Goal: Task Accomplishment & Management: Complete application form

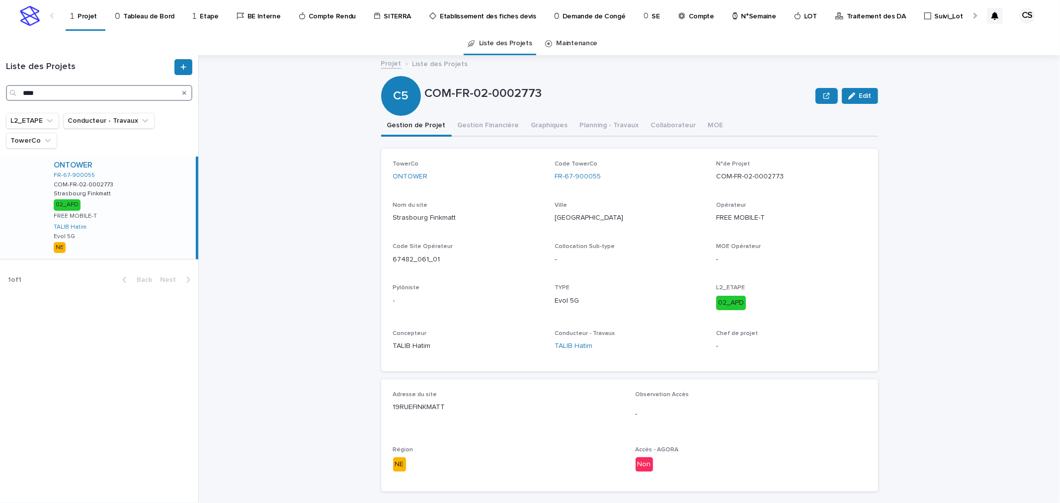
click at [43, 90] on input "****" at bounding box center [99, 93] width 186 height 16
paste input "******"
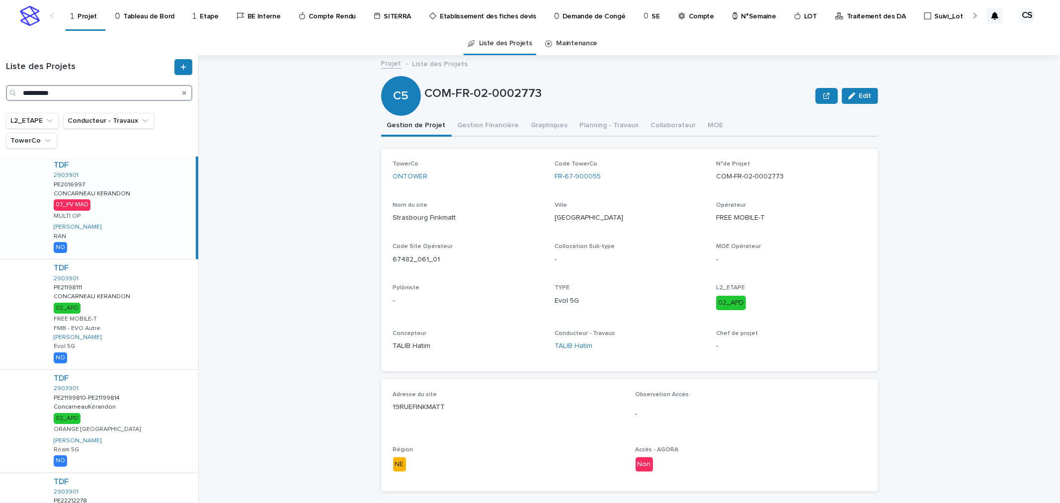
type input "**********"
click at [110, 176] on div "TDF 2903901 PE2016997 PE2016997 CONCARNEAU KERANDON CONCARNEAU KERANDON 07_PV M…" at bounding box center [121, 208] width 150 height 102
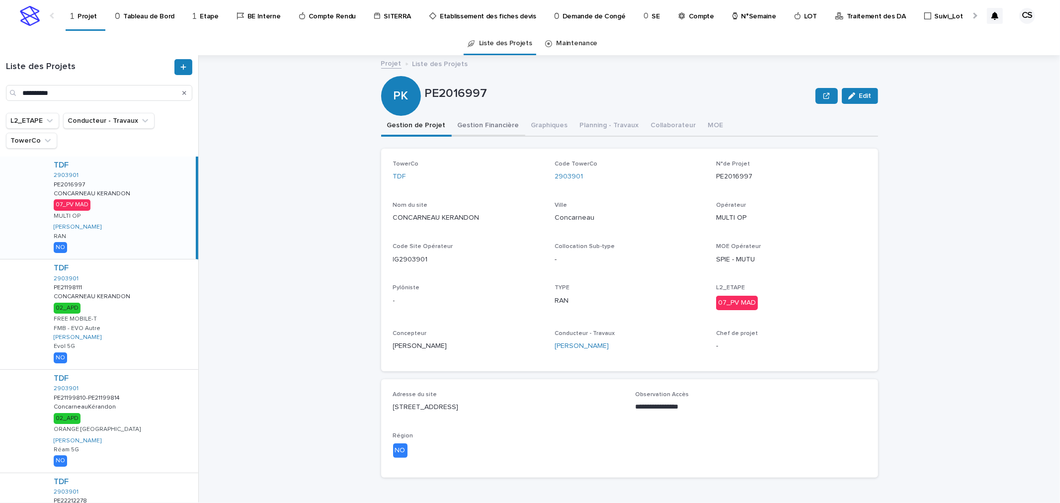
click at [474, 116] on button "Gestion Financière" at bounding box center [489, 126] width 74 height 21
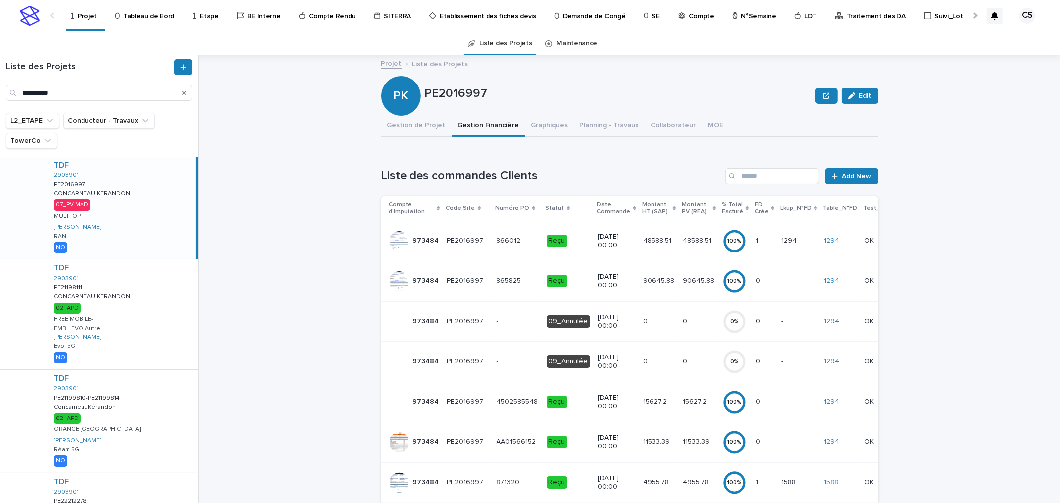
scroll to position [348, 0]
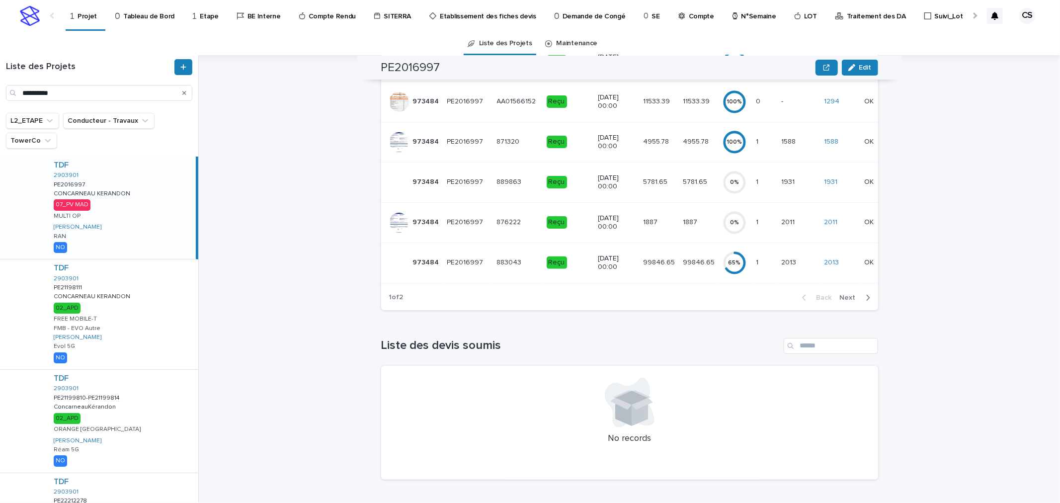
click at [848, 297] on span "Next" at bounding box center [851, 297] width 22 height 7
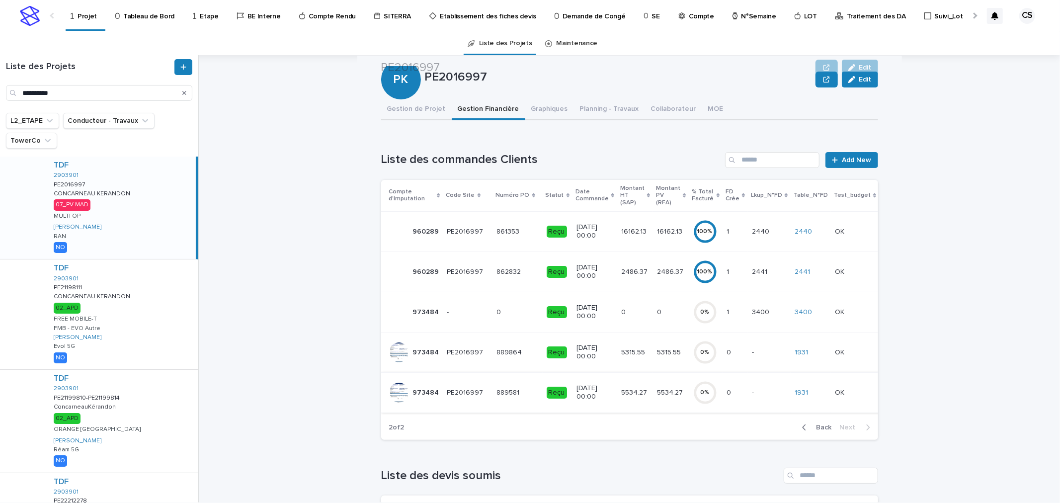
scroll to position [154, 0]
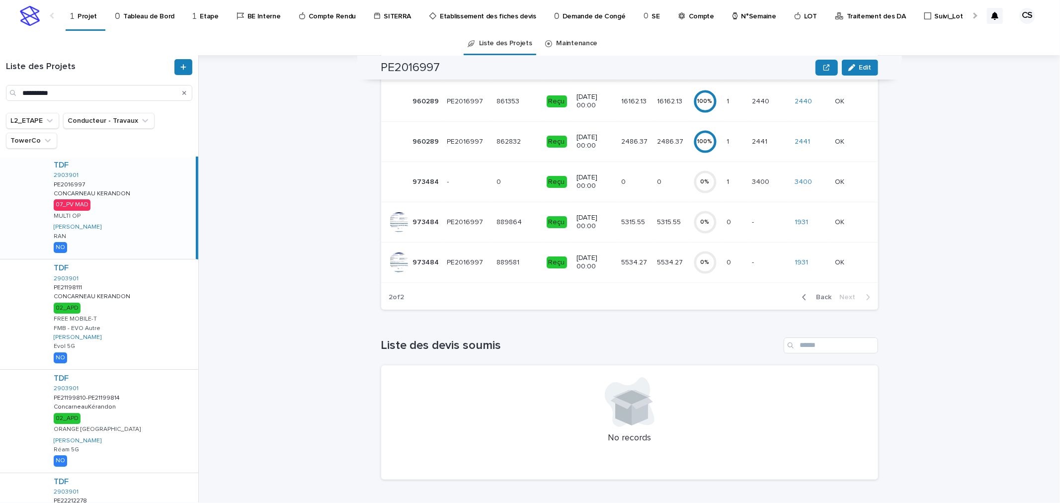
click at [639, 216] on td "5315.55 5315.55" at bounding box center [635, 222] width 36 height 40
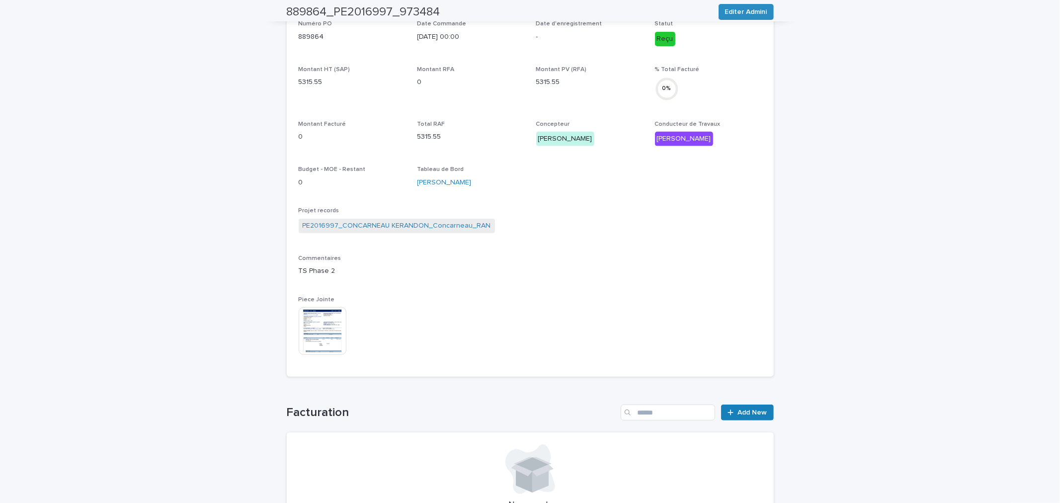
scroll to position [334, 0]
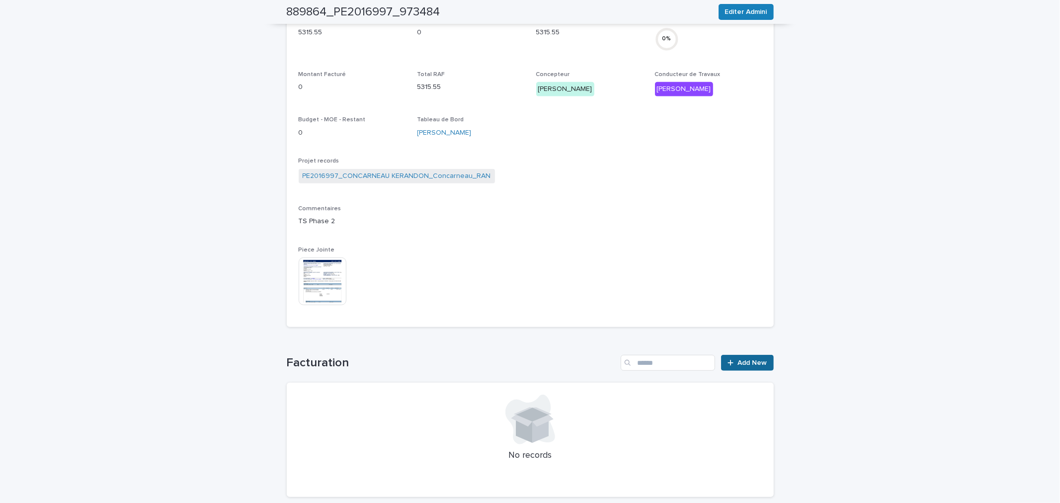
click at [738, 359] on span "Add New" at bounding box center [752, 362] width 29 height 7
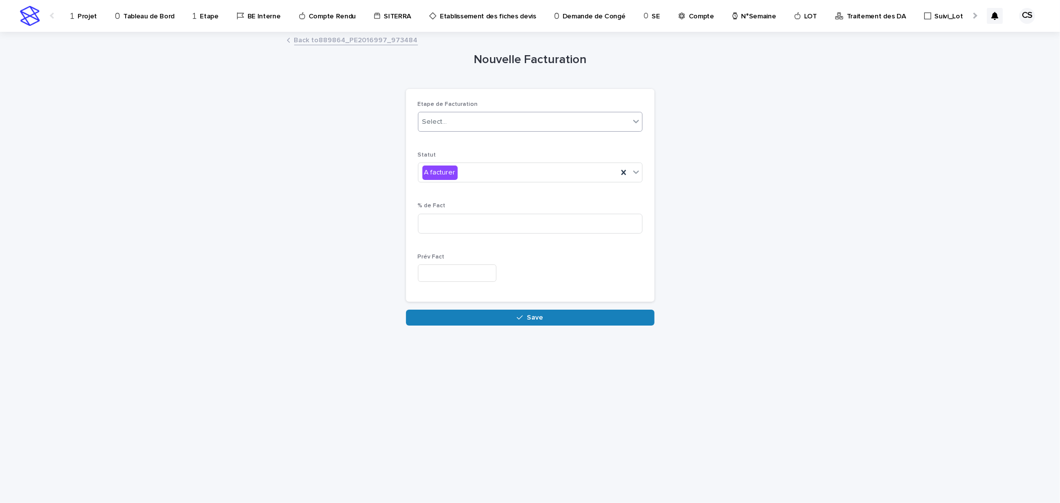
click at [434, 112] on div "Select..." at bounding box center [530, 122] width 225 height 20
click at [434, 153] on span "PO" at bounding box center [428, 157] width 13 height 11
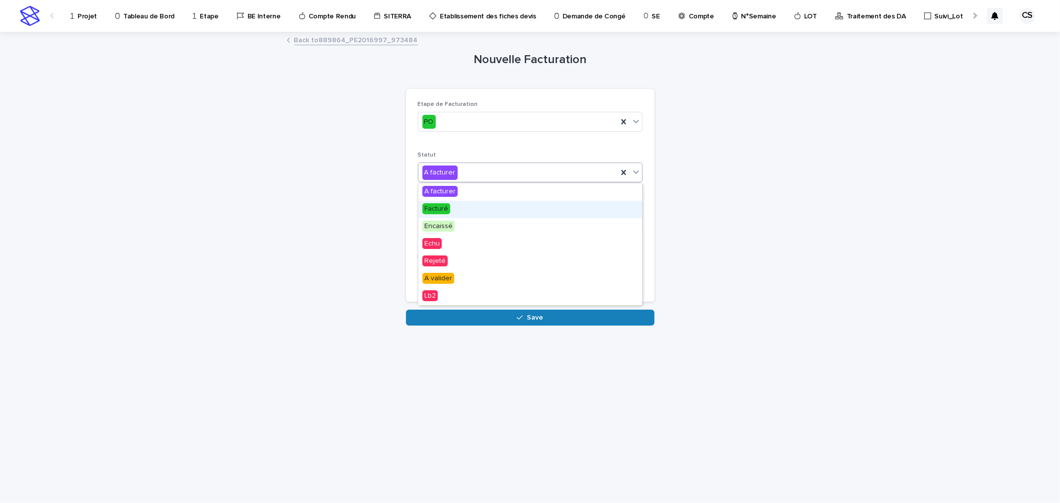
click at [447, 210] on span "Facturé" at bounding box center [436, 208] width 28 height 11
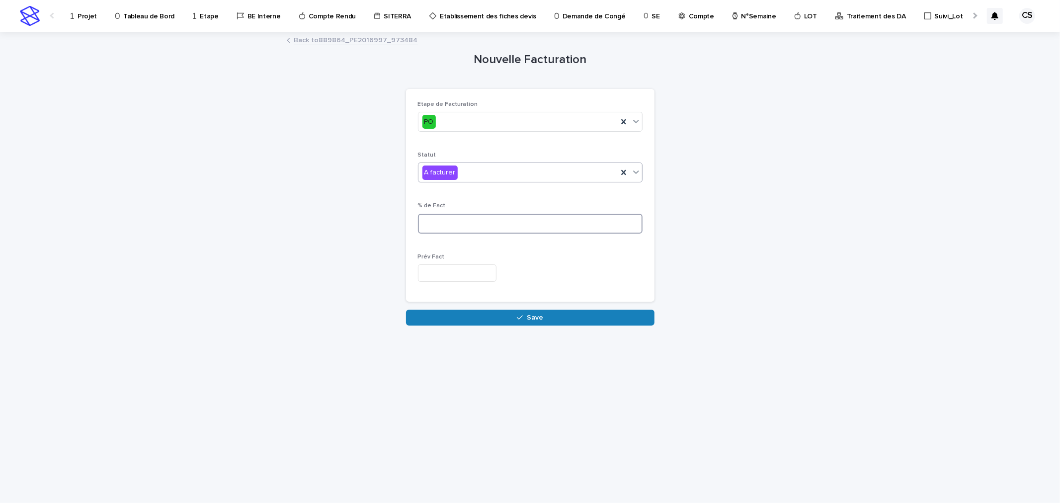
click at [453, 231] on input at bounding box center [530, 224] width 225 height 20
type input "***"
click at [473, 277] on input "text" at bounding box center [457, 272] width 79 height 17
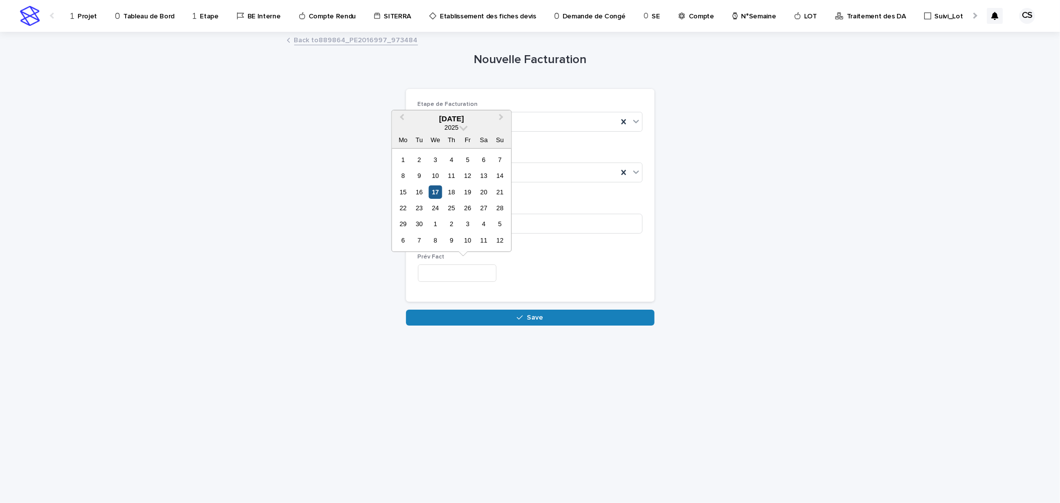
click at [439, 197] on div "17" at bounding box center [435, 191] width 13 height 13
type input "*********"
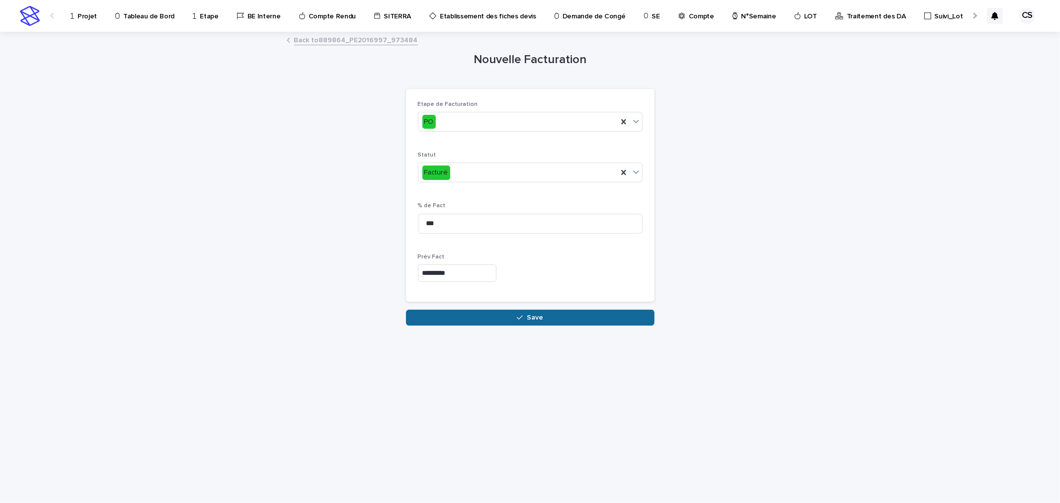
click at [481, 312] on button "Save" at bounding box center [530, 318] width 248 height 16
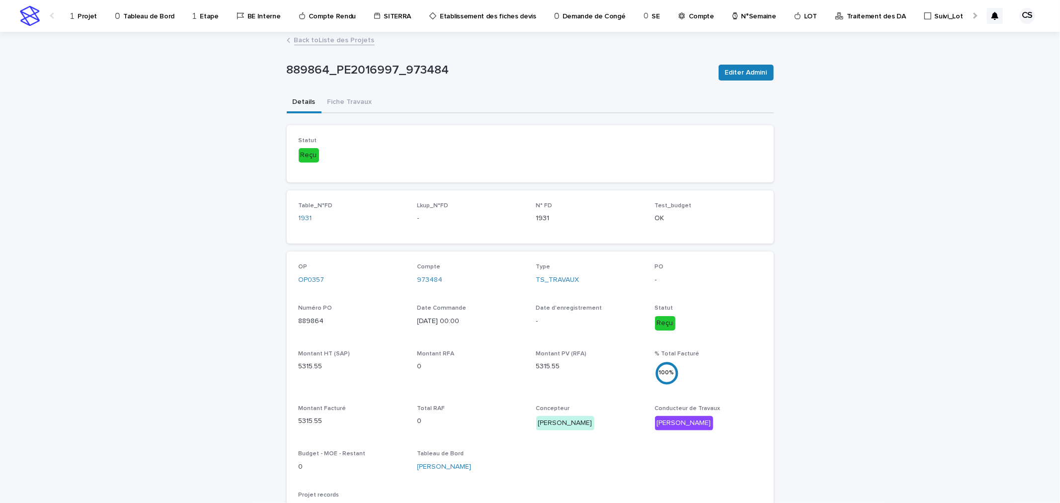
click at [301, 41] on link "Back to Liste des Projets" at bounding box center [334, 39] width 81 height 11
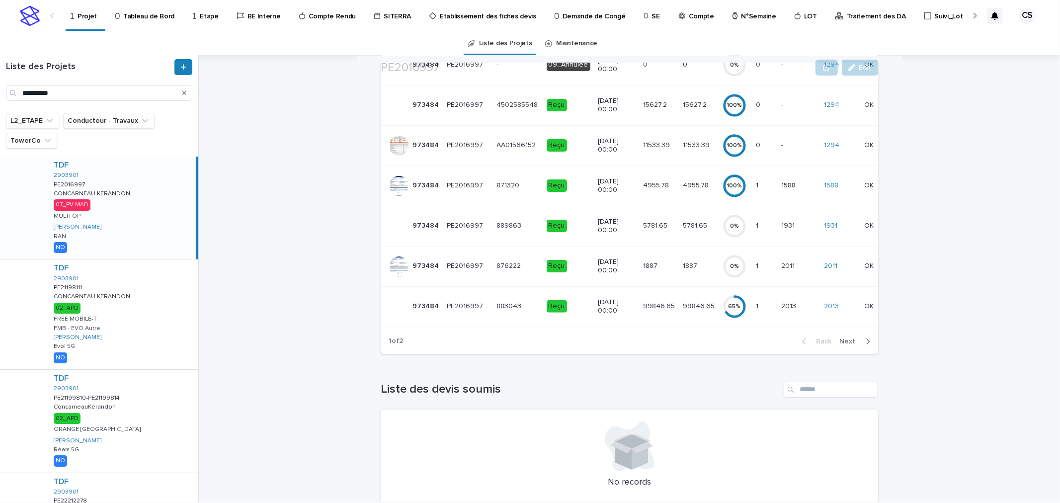
scroll to position [348, 0]
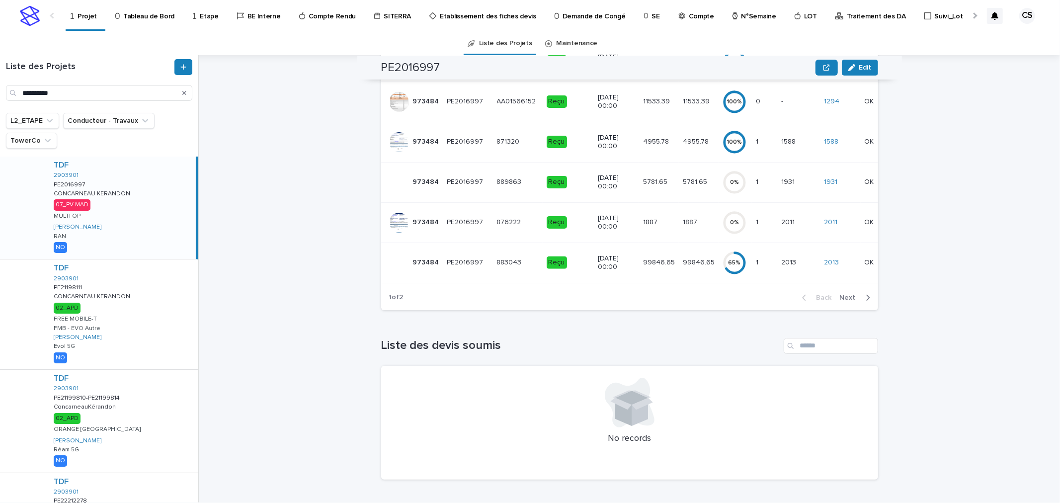
click at [846, 299] on span "Next" at bounding box center [851, 297] width 22 height 7
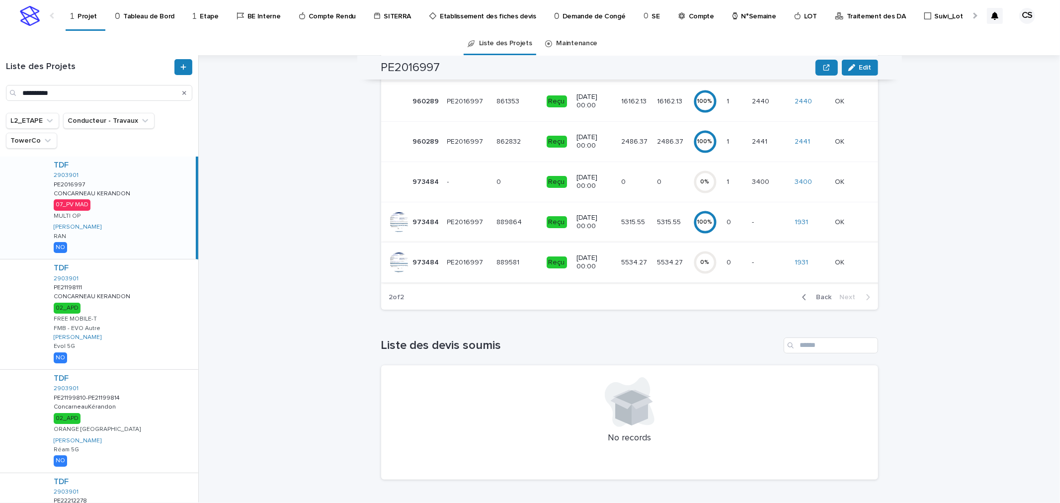
scroll to position [154, 0]
click at [639, 255] on td "5534.27 5534.27" at bounding box center [635, 262] width 36 height 40
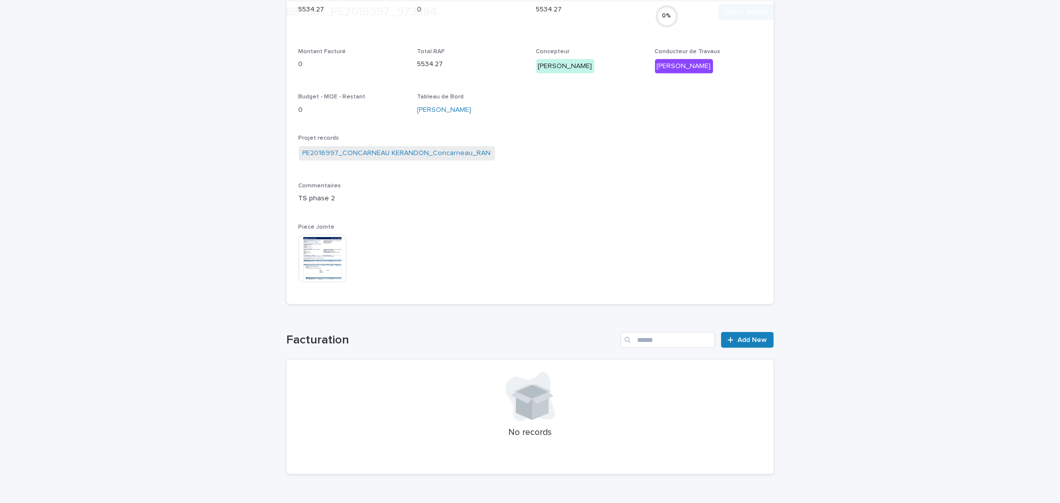
scroll to position [368, 0]
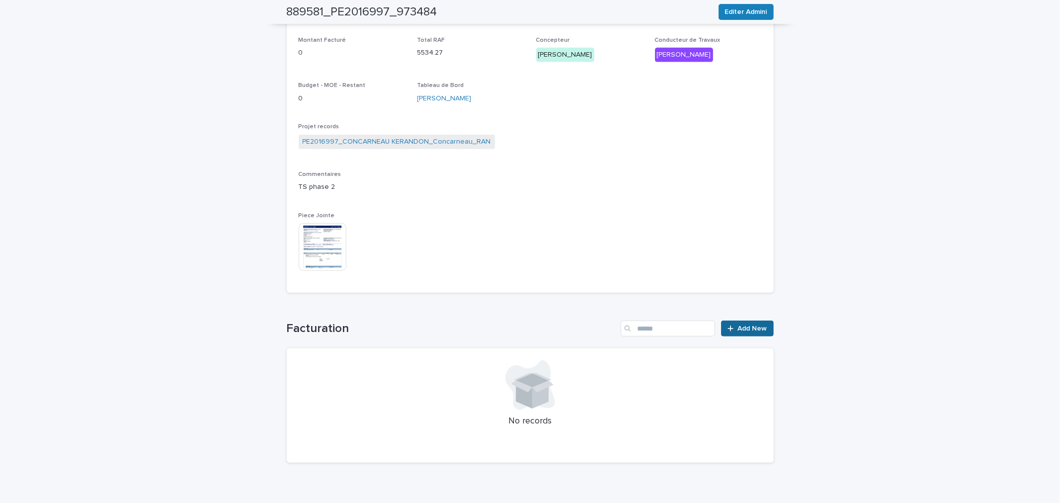
click at [753, 331] on link "Add New" at bounding box center [747, 329] width 52 height 16
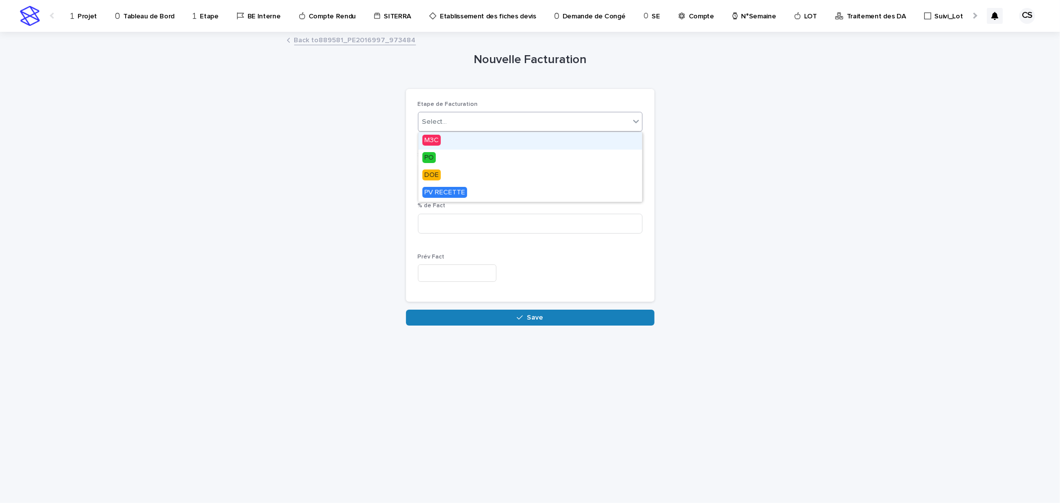
click at [470, 121] on div "Select..." at bounding box center [523, 122] width 211 height 16
click at [449, 155] on div "PO" at bounding box center [530, 158] width 224 height 17
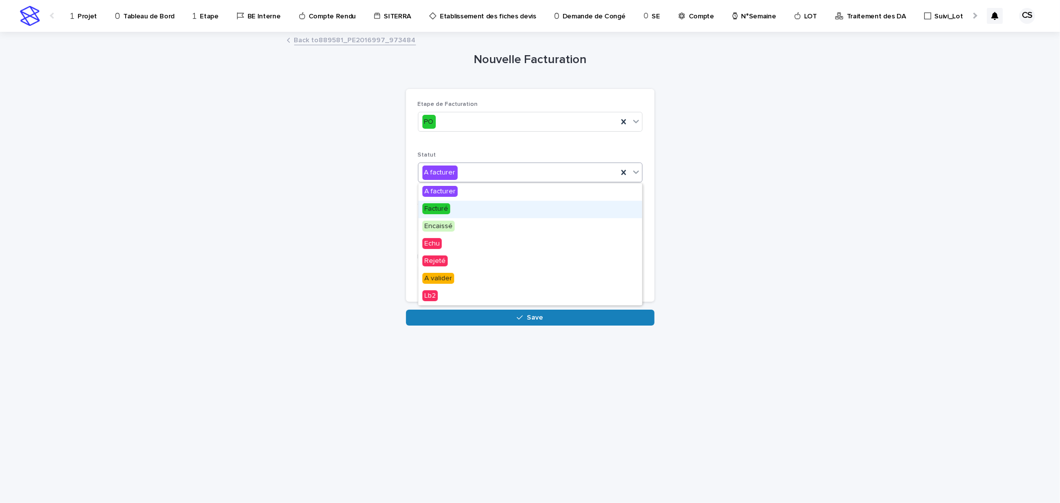
click at [435, 207] on span "Facturé" at bounding box center [436, 208] width 28 height 11
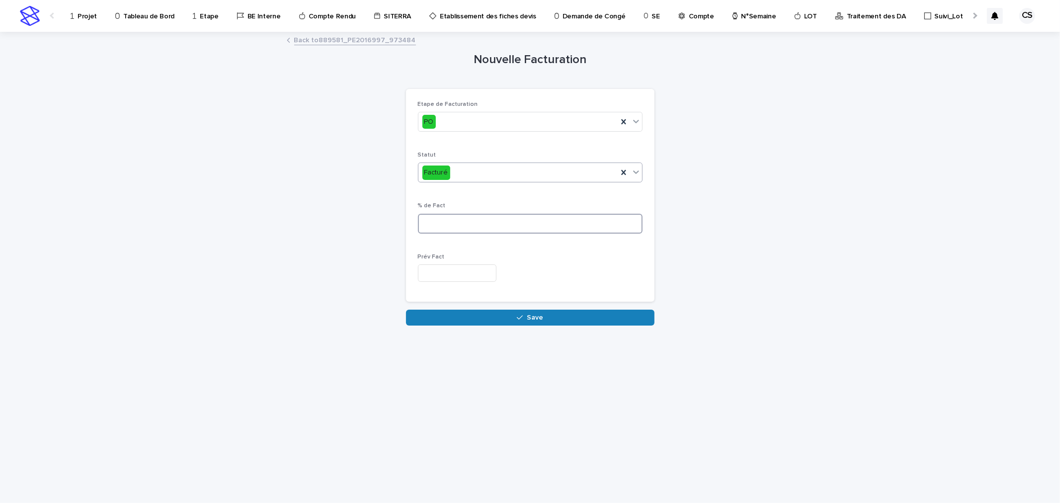
click at [435, 221] on input at bounding box center [530, 224] width 225 height 20
type input "***"
click at [453, 266] on input "text" at bounding box center [457, 272] width 79 height 17
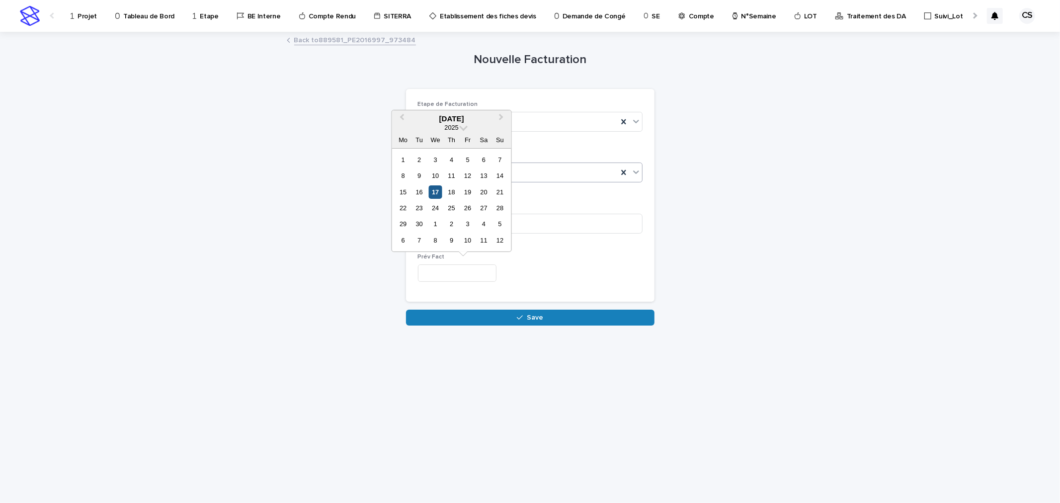
click at [433, 191] on div "17" at bounding box center [435, 191] width 13 height 13
type input "*********"
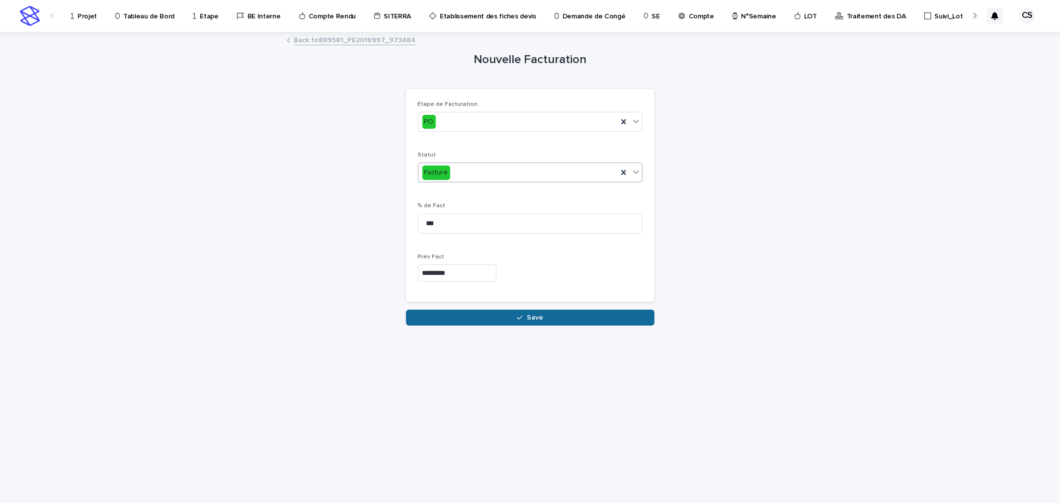
click at [495, 319] on button "Save" at bounding box center [530, 318] width 248 height 16
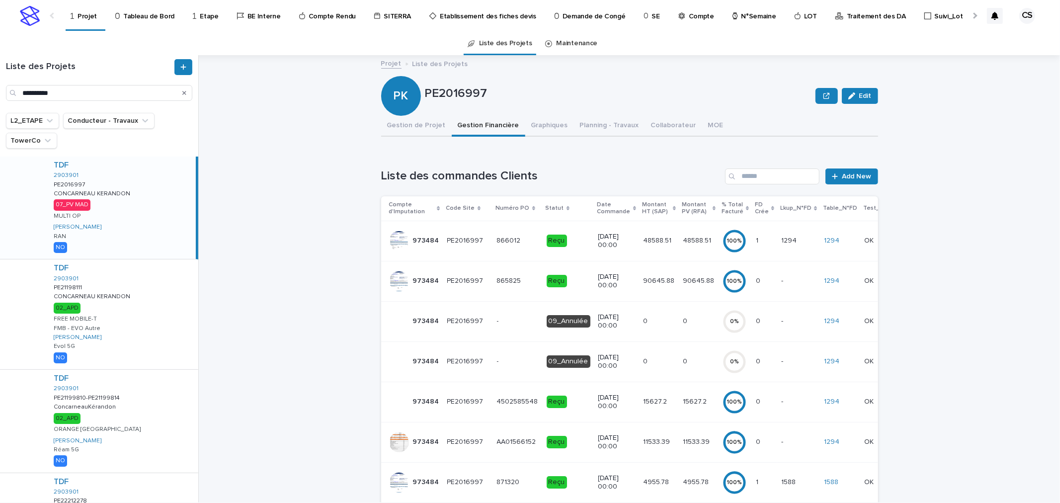
scroll to position [348, 0]
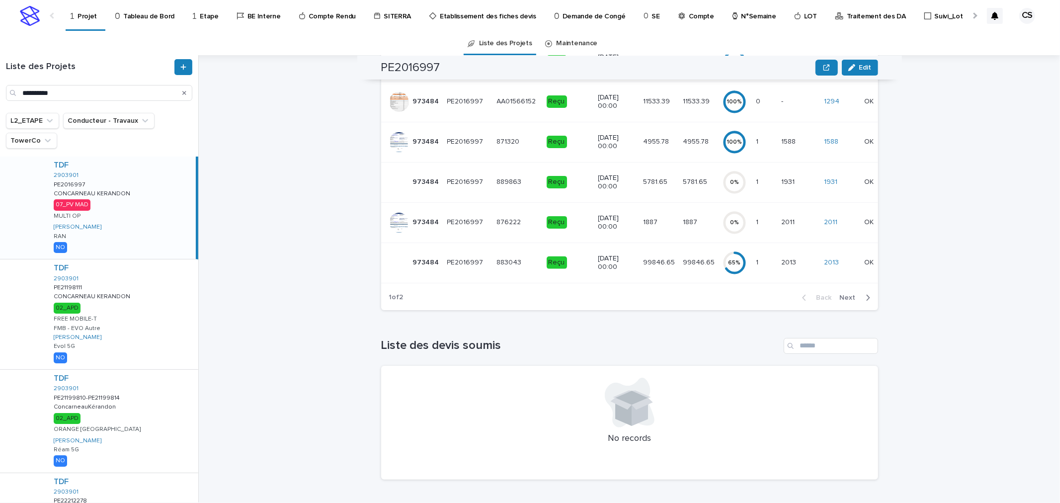
click at [850, 293] on button "Next" at bounding box center [857, 297] width 42 height 9
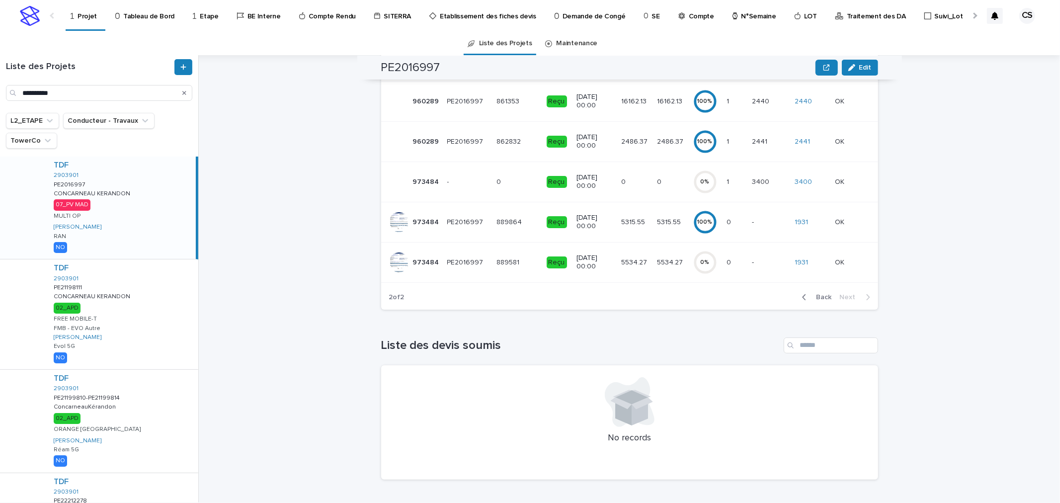
scroll to position [154, 0]
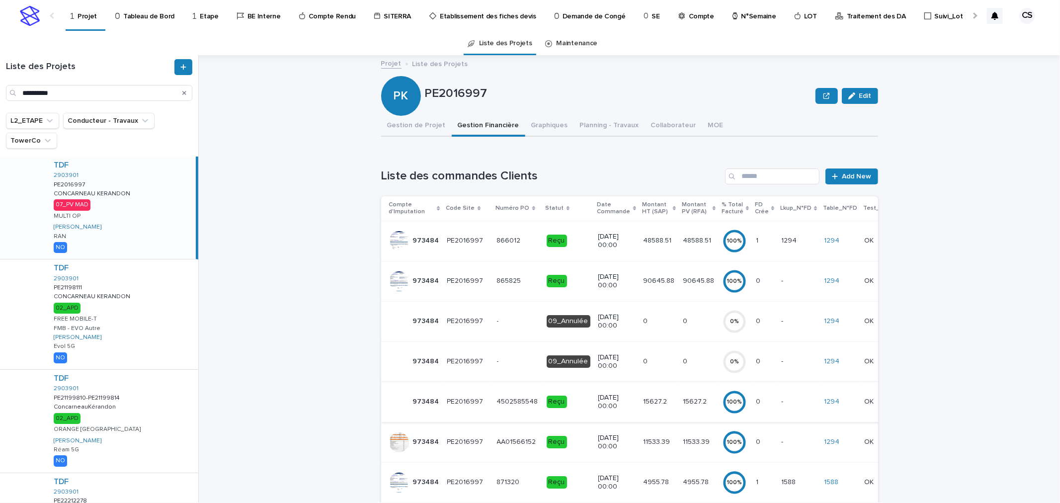
scroll to position [184, 0]
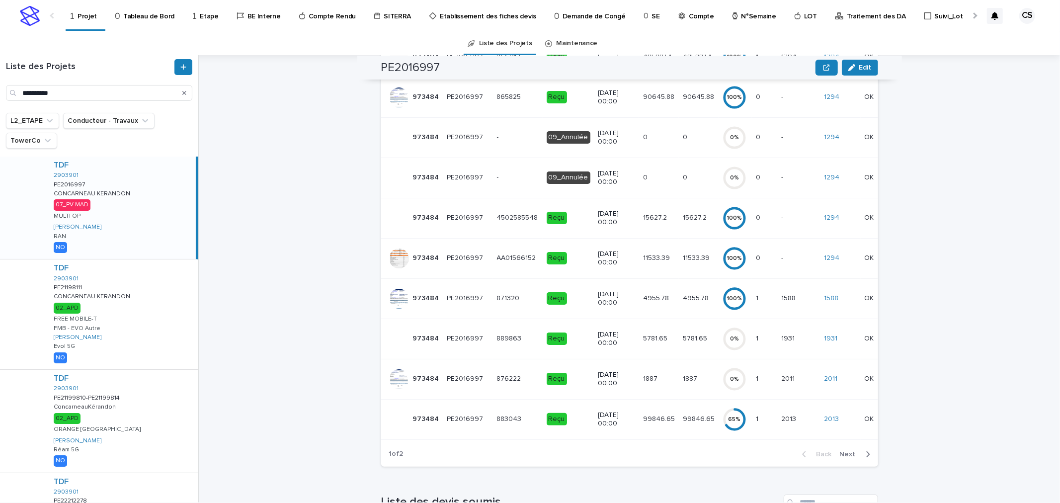
click at [853, 458] on span "Next" at bounding box center [851, 454] width 22 height 7
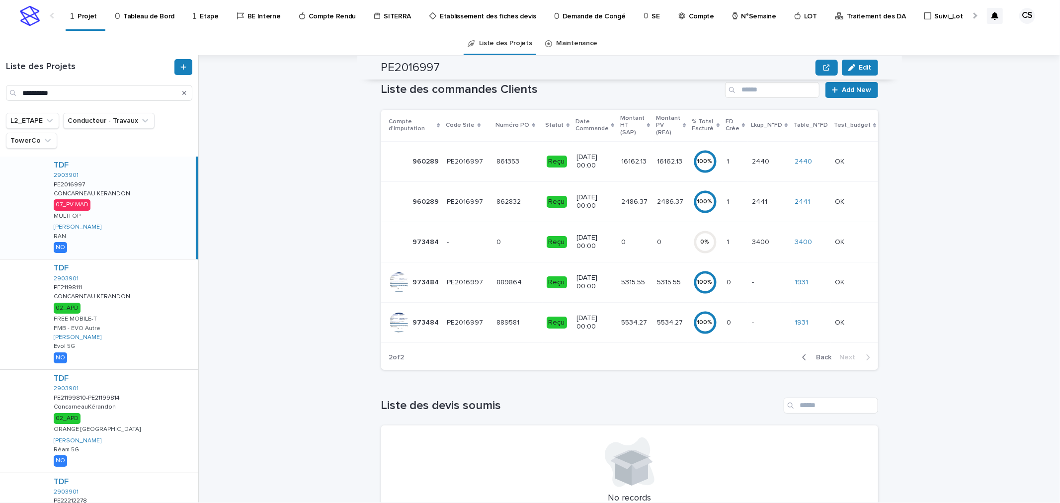
click at [818, 361] on span "Back" at bounding box center [820, 357] width 21 height 7
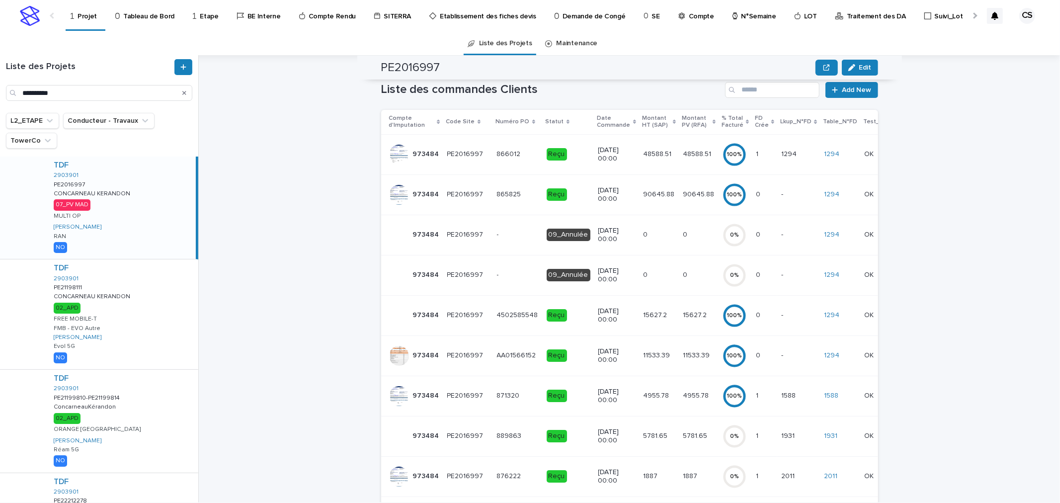
scroll to position [184, 0]
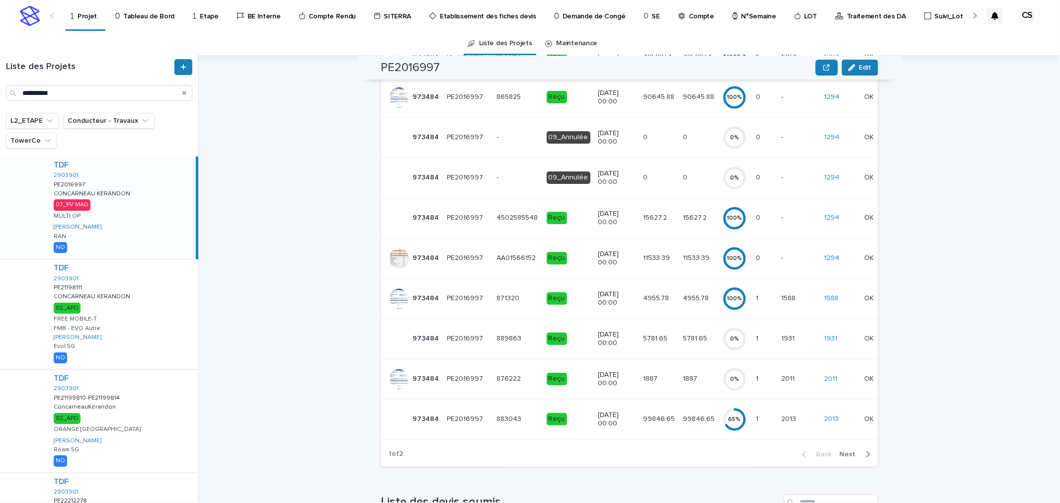
click at [692, 335] on p "5781.65" at bounding box center [696, 337] width 26 height 10
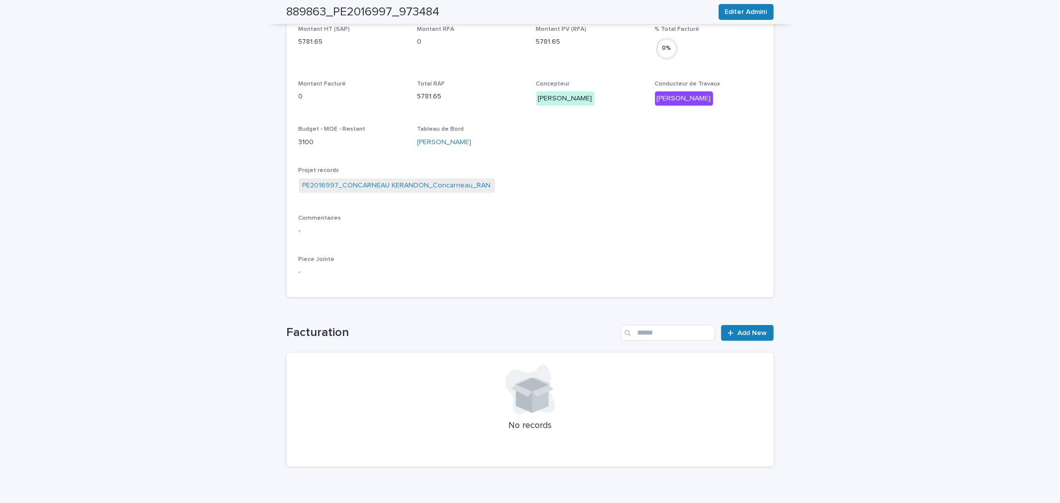
scroll to position [345, 0]
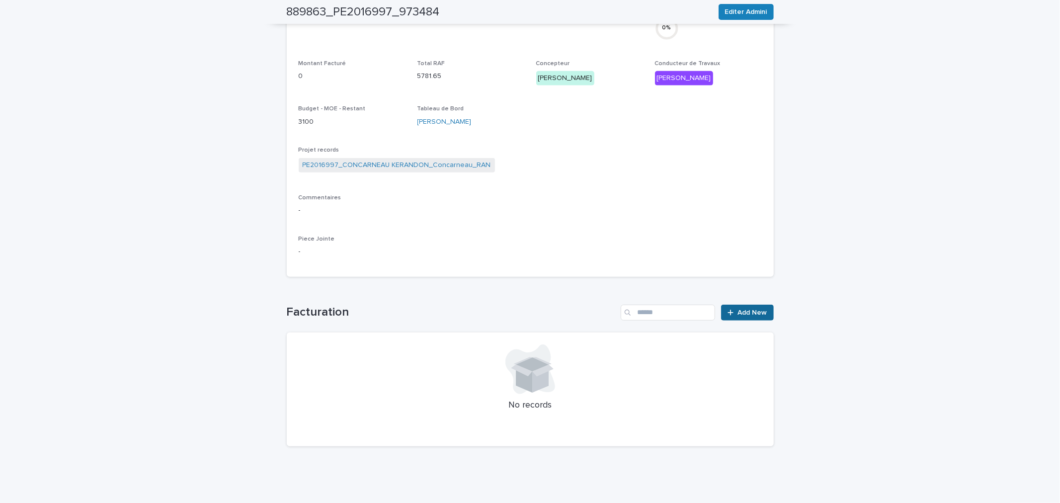
click at [743, 311] on span "Add New" at bounding box center [752, 312] width 29 height 7
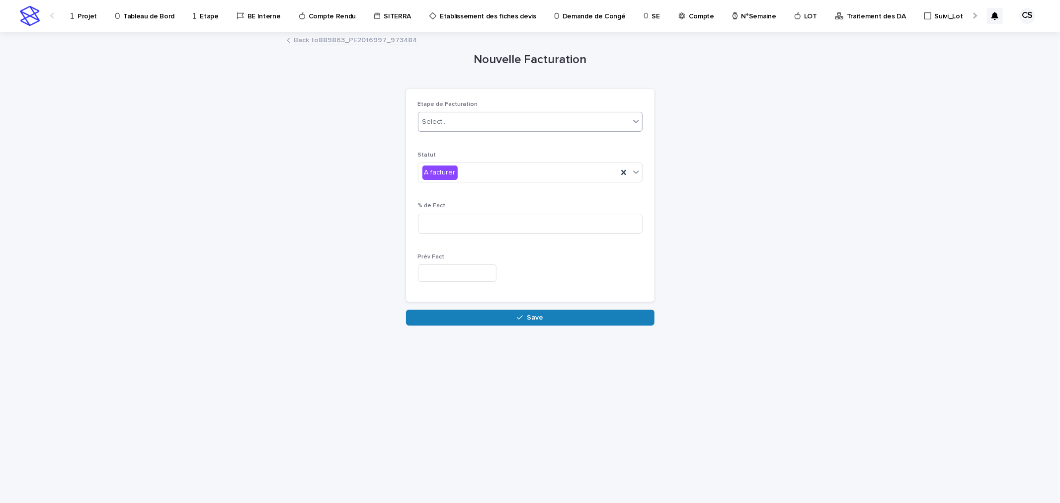
click at [456, 121] on div "Select..." at bounding box center [523, 122] width 211 height 16
click at [449, 151] on div "PO" at bounding box center [530, 158] width 224 height 17
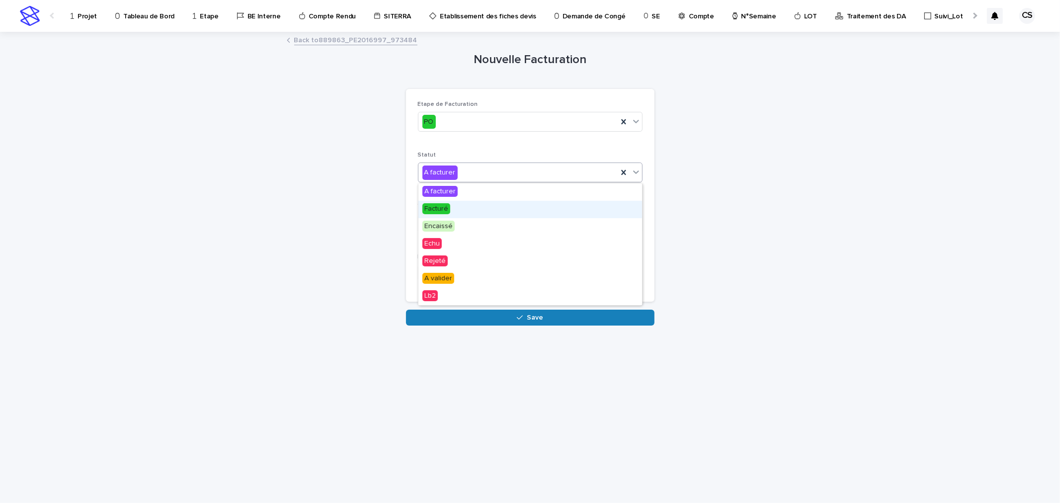
click at [449, 206] on span "Facturé" at bounding box center [436, 208] width 28 height 11
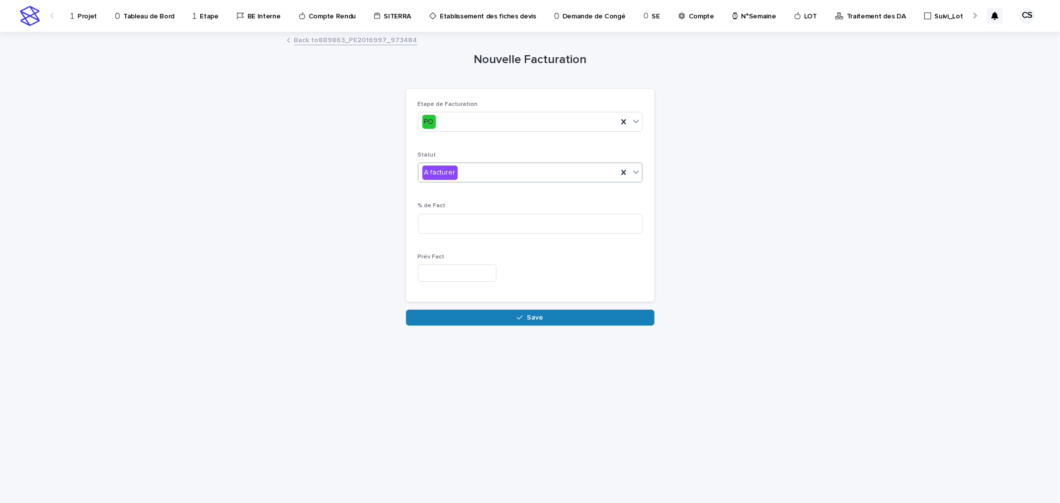
click at [447, 210] on div "% de Fact" at bounding box center [530, 221] width 225 height 39
click at [446, 220] on input at bounding box center [530, 224] width 225 height 20
type input "***"
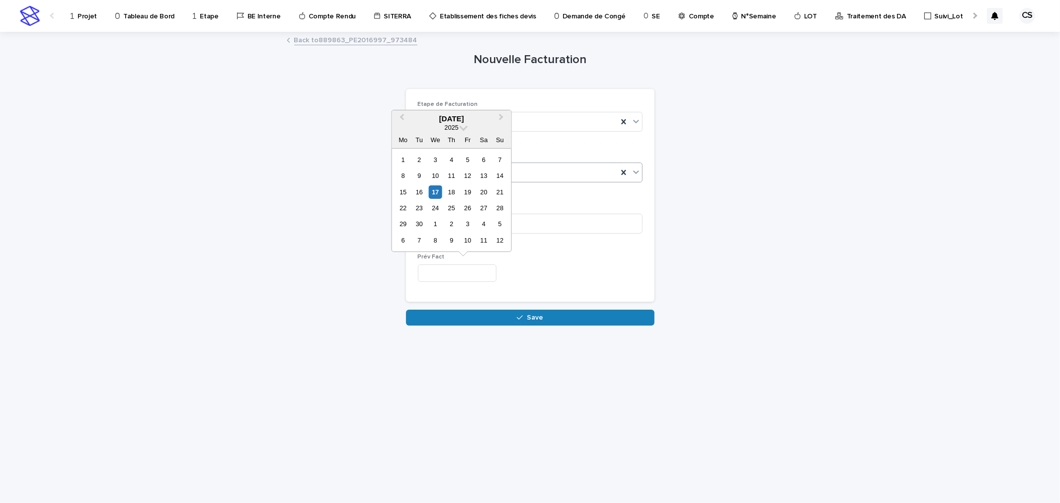
click at [445, 272] on input "text" at bounding box center [457, 272] width 79 height 17
click at [430, 190] on div "17" at bounding box center [435, 191] width 13 height 13
type input "*********"
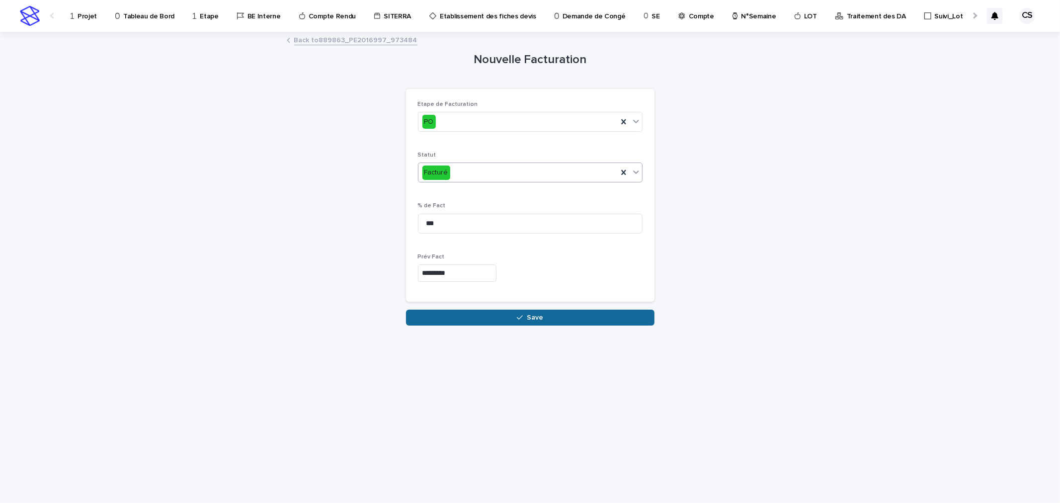
click at [469, 317] on button "Save" at bounding box center [530, 318] width 248 height 16
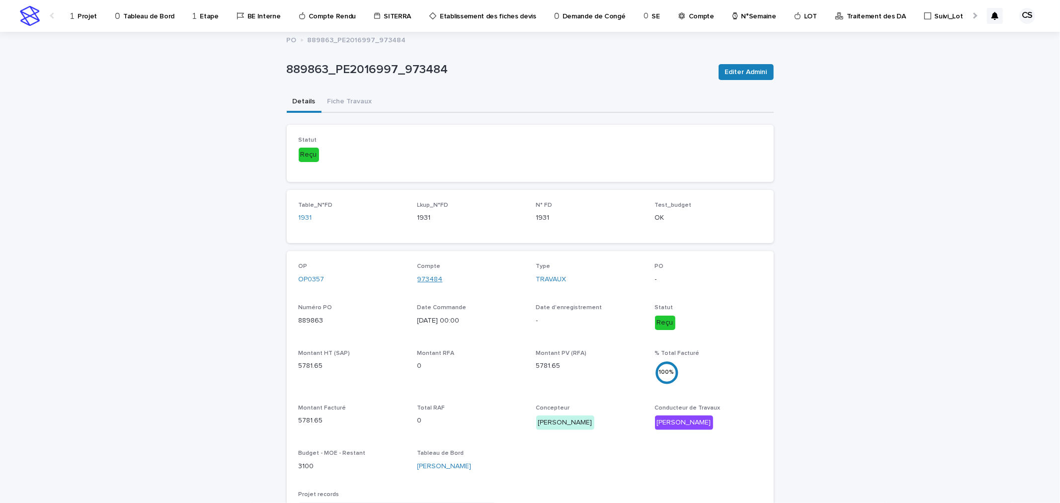
click at [430, 277] on link "973484" at bounding box center [429, 279] width 25 height 10
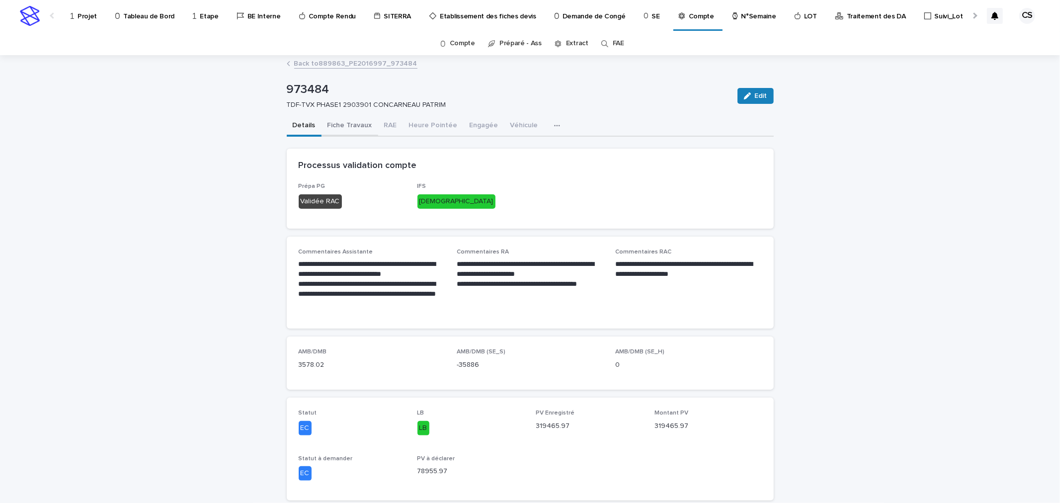
click at [344, 127] on button "Fiche Travaux" at bounding box center [350, 126] width 57 height 21
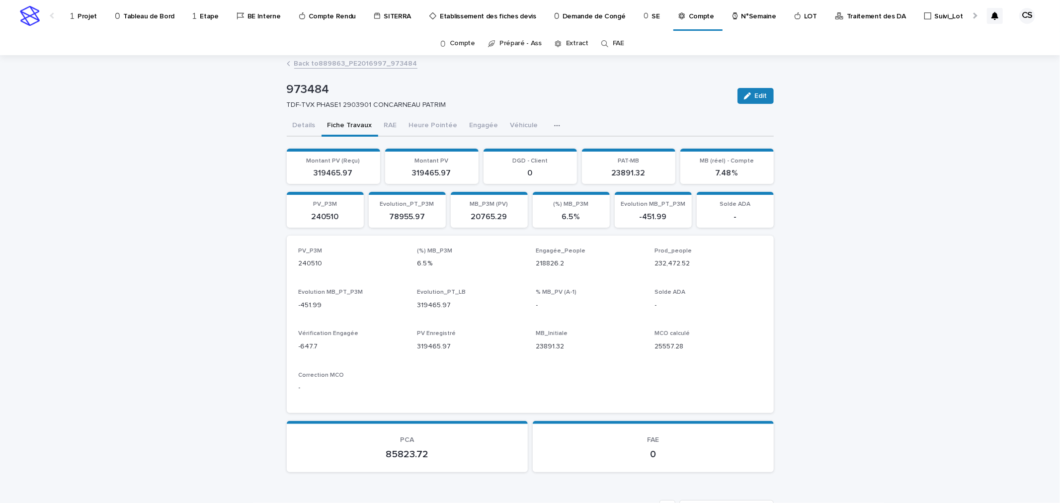
click at [339, 61] on link "Back to 889863_PE2016997_973484" at bounding box center [355, 62] width 123 height 11
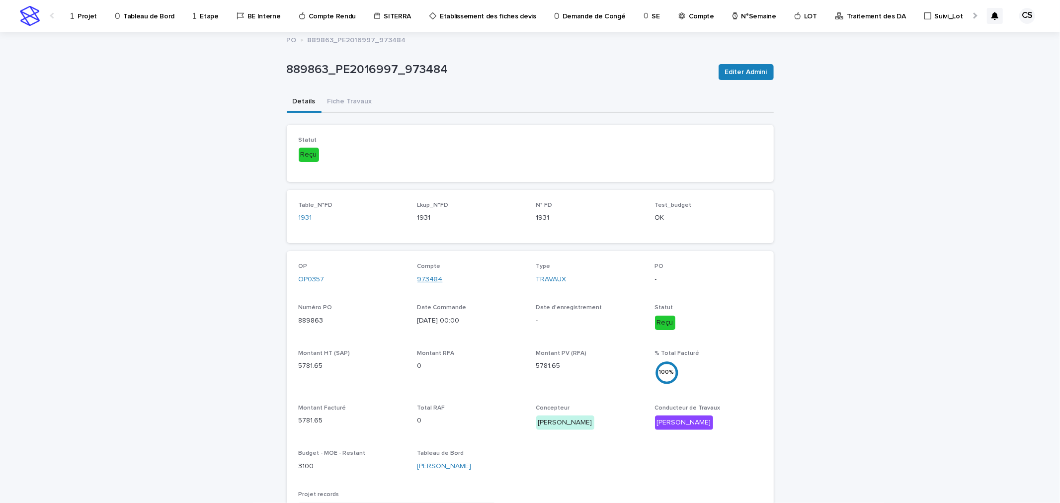
click at [426, 277] on link "973484" at bounding box center [429, 279] width 25 height 10
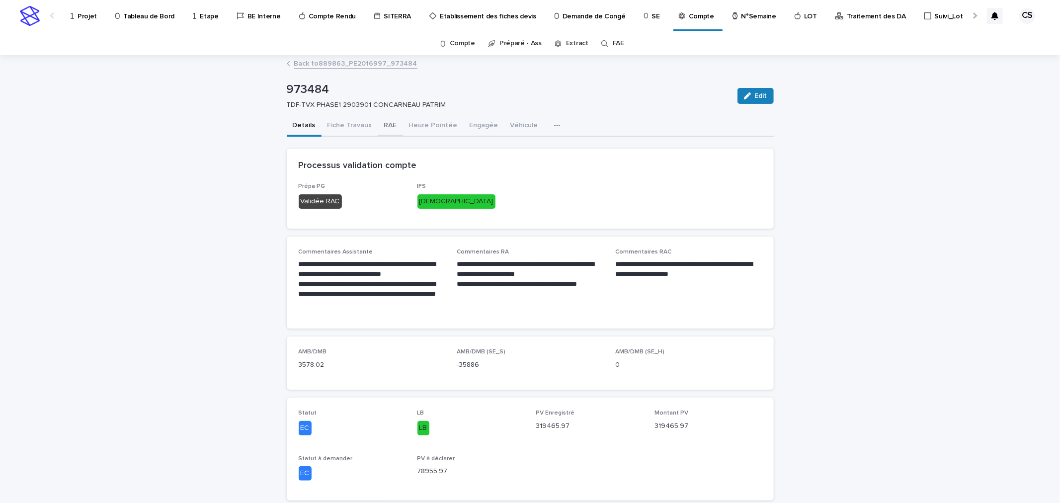
click at [383, 124] on button "RAE" at bounding box center [390, 126] width 25 height 21
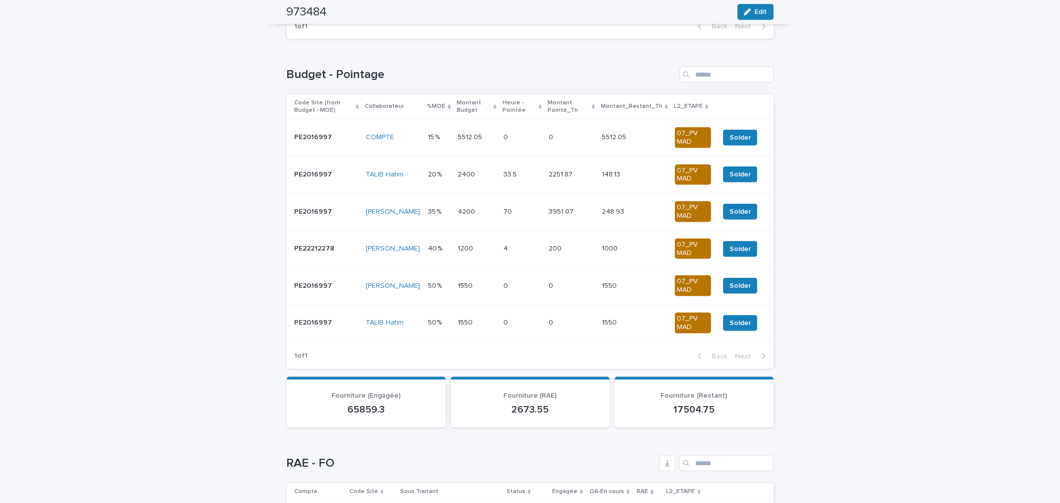
scroll to position [368, 0]
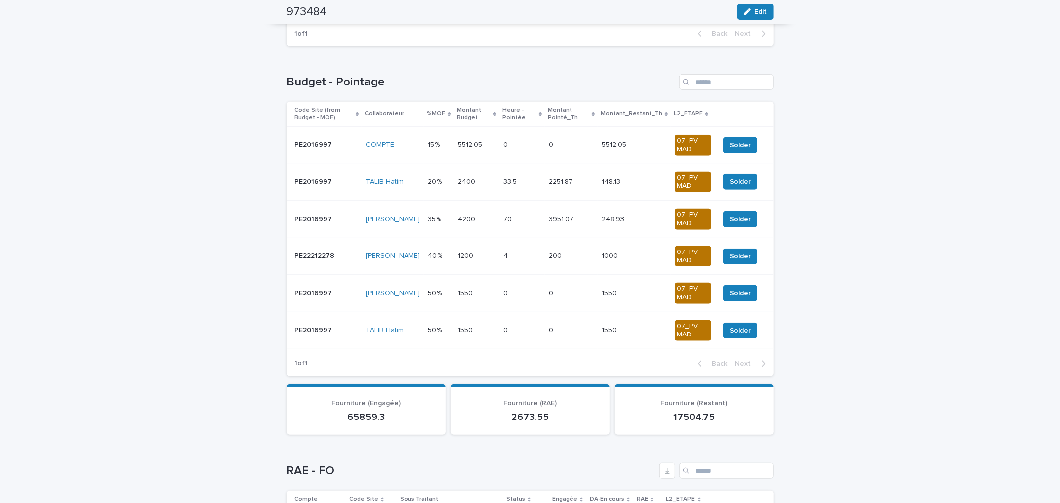
click at [513, 182] on p "33.5" at bounding box center [510, 181] width 15 height 10
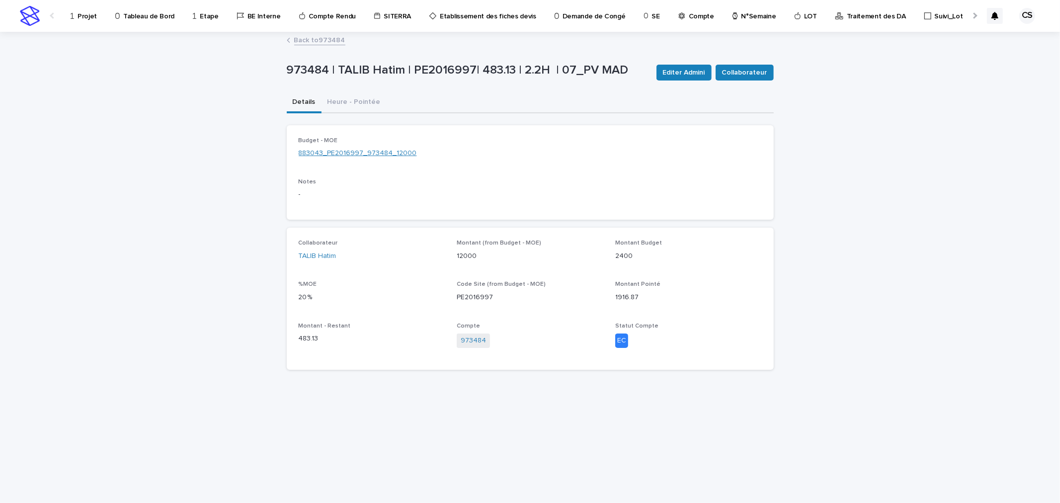
click at [349, 155] on link "883043_PE2016997_973484_12000" at bounding box center [358, 153] width 118 height 10
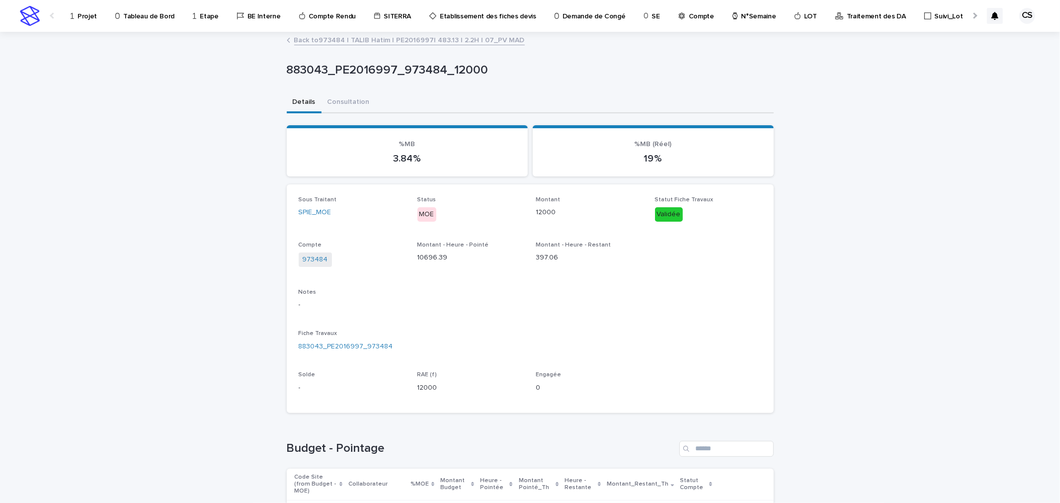
click at [360, 40] on link "Back to 973484 | TALIB Hatim | PE2016997| 483.13 | 2.2H | 07_PV MAD" at bounding box center [409, 39] width 231 height 11
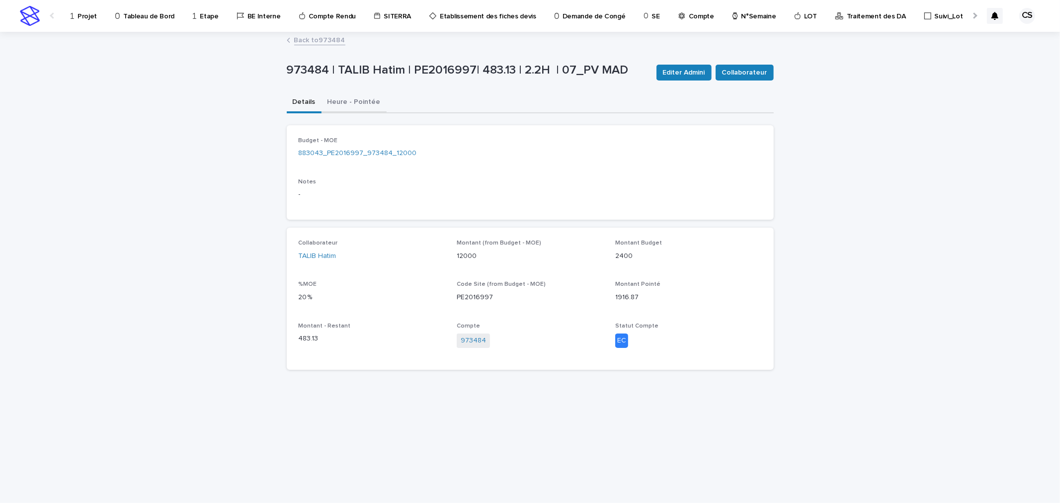
click at [366, 101] on button "Heure - Pointée" at bounding box center [354, 102] width 65 height 21
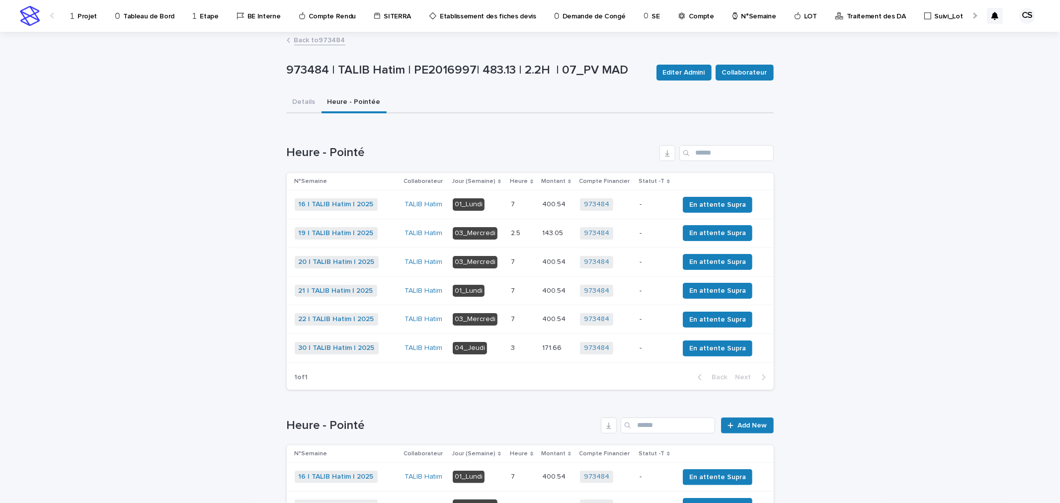
click at [85, 20] on p "Projet" at bounding box center [87, 10] width 19 height 21
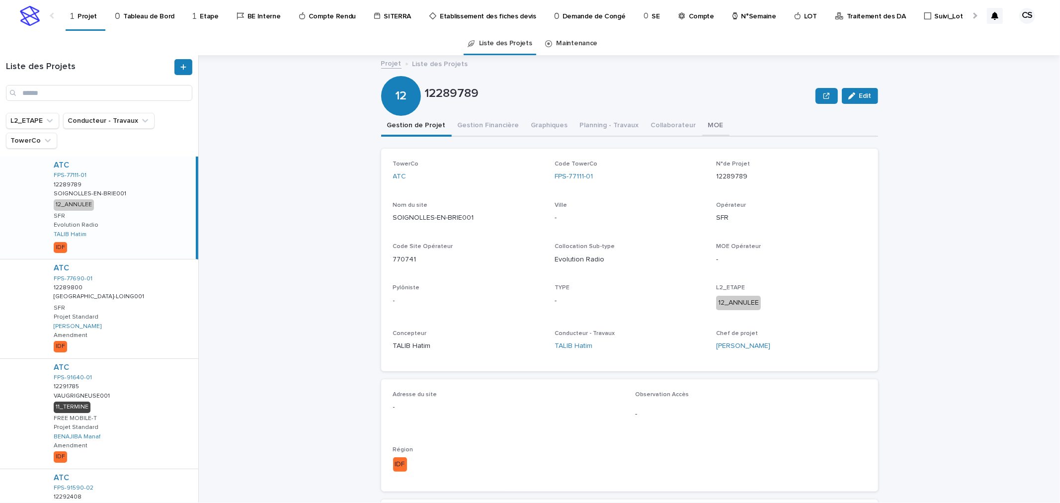
click at [702, 125] on button "MOE" at bounding box center [715, 126] width 27 height 21
